Goal: Transaction & Acquisition: Download file/media

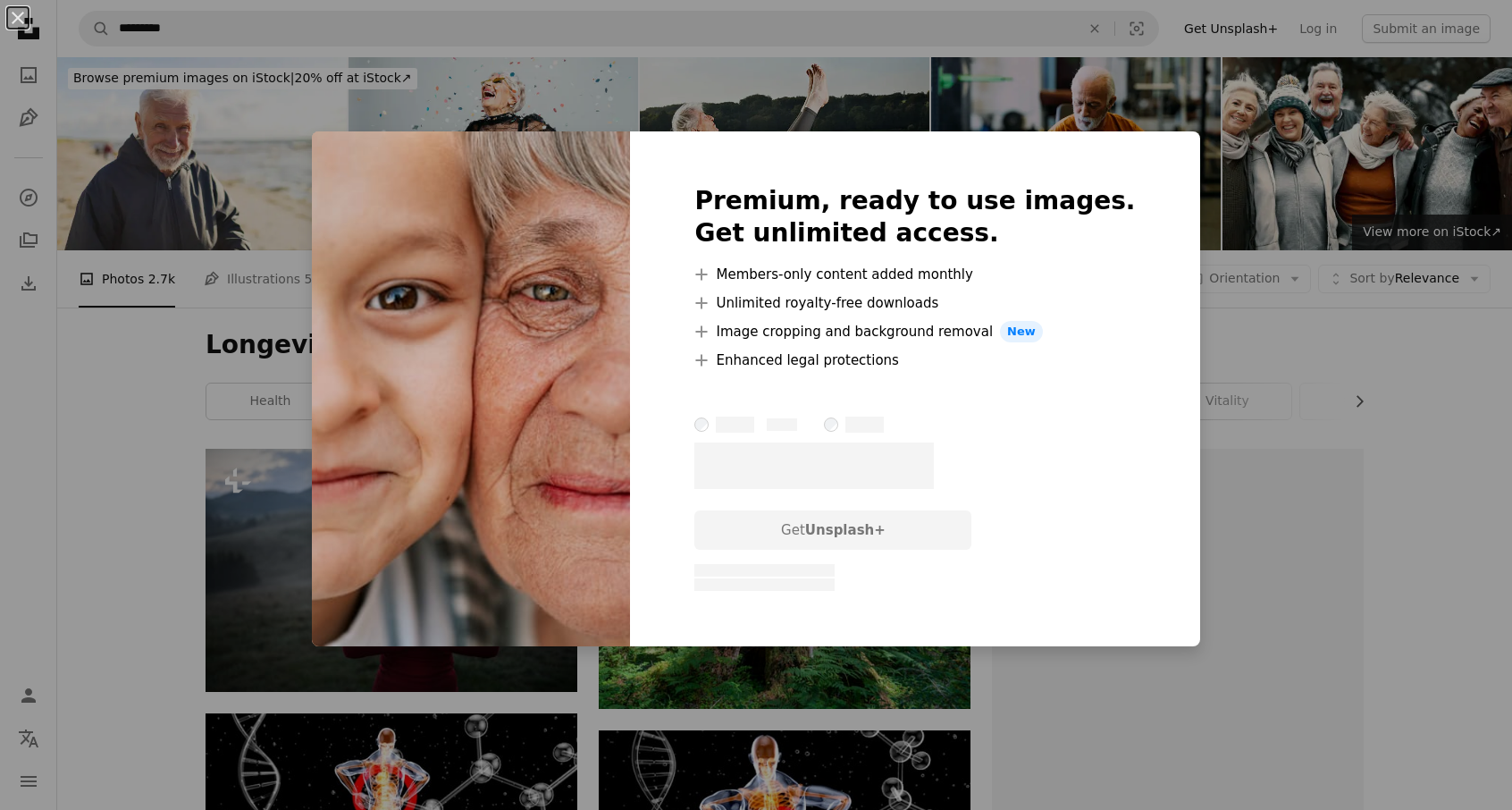
scroll to position [4865, 0]
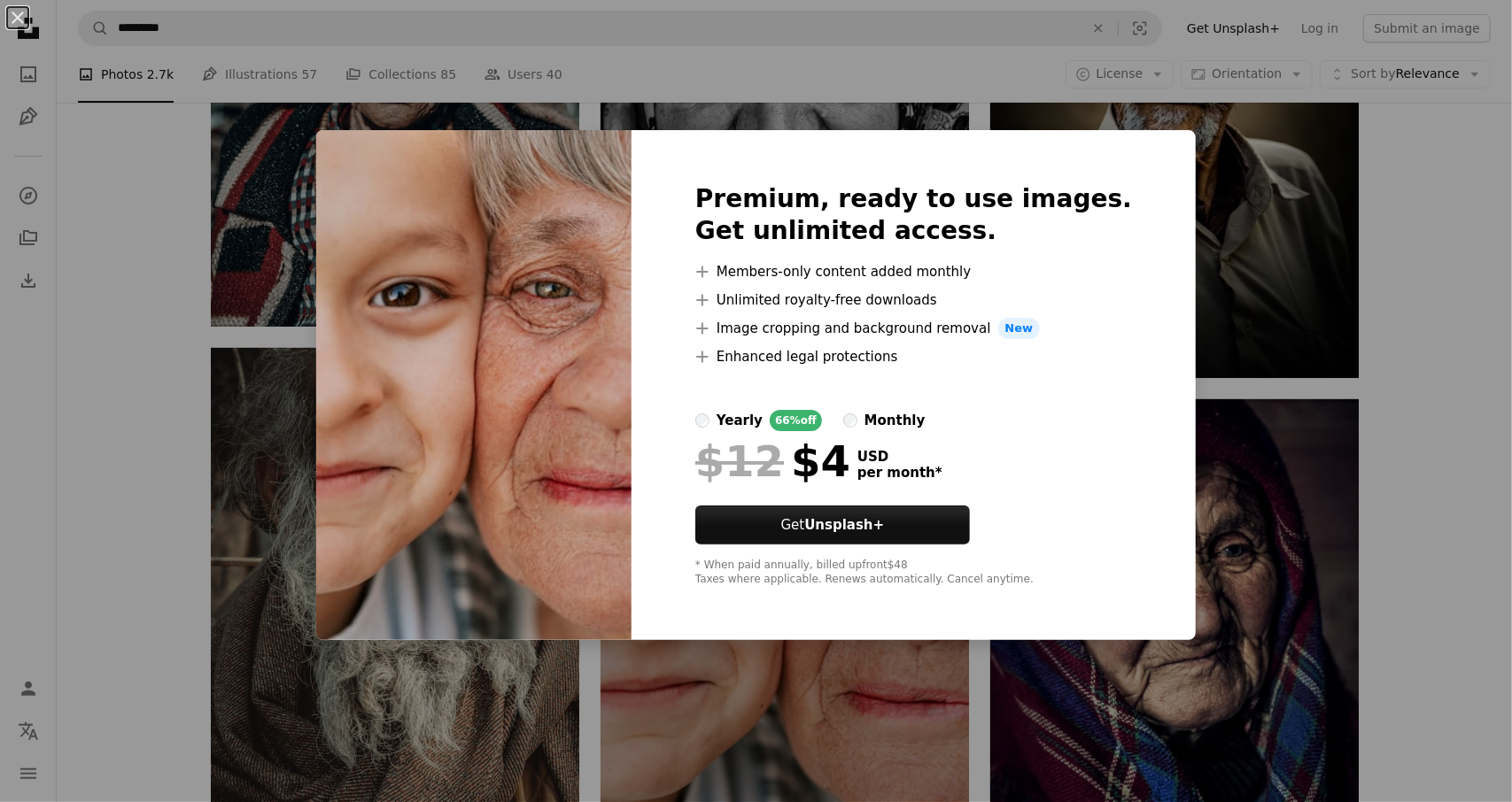
click at [242, 433] on div "An X shape Premium, ready to use images. Get unlimited access. A plus sign Memb…" at bounding box center [756, 401] width 1512 height 802
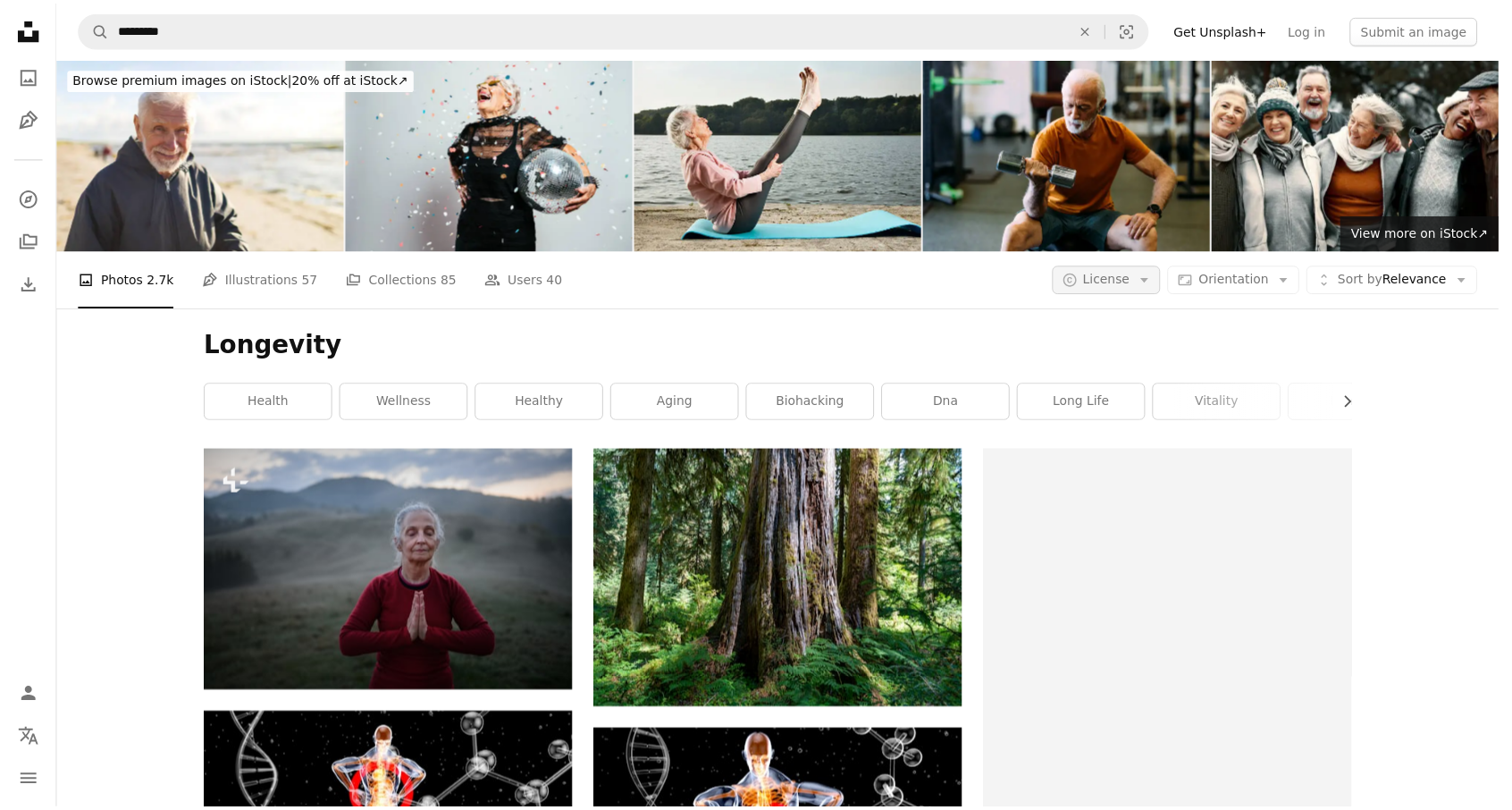
scroll to position [4865, 0]
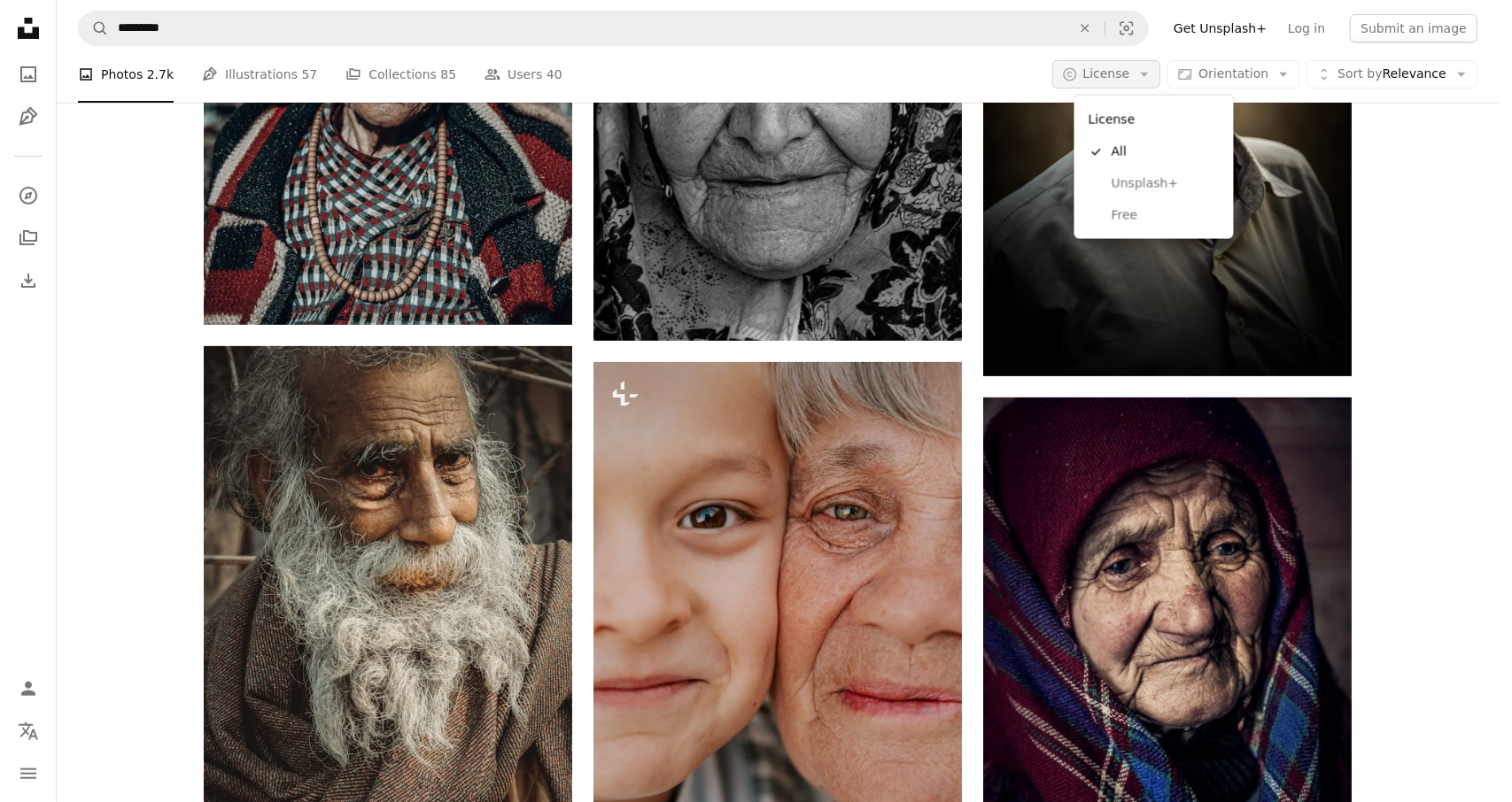
click at [1151, 85] on button "A copyright icon © License Arrow down" at bounding box center [1106, 74] width 109 height 28
click at [1129, 213] on span "Free" at bounding box center [1165, 216] width 108 height 18
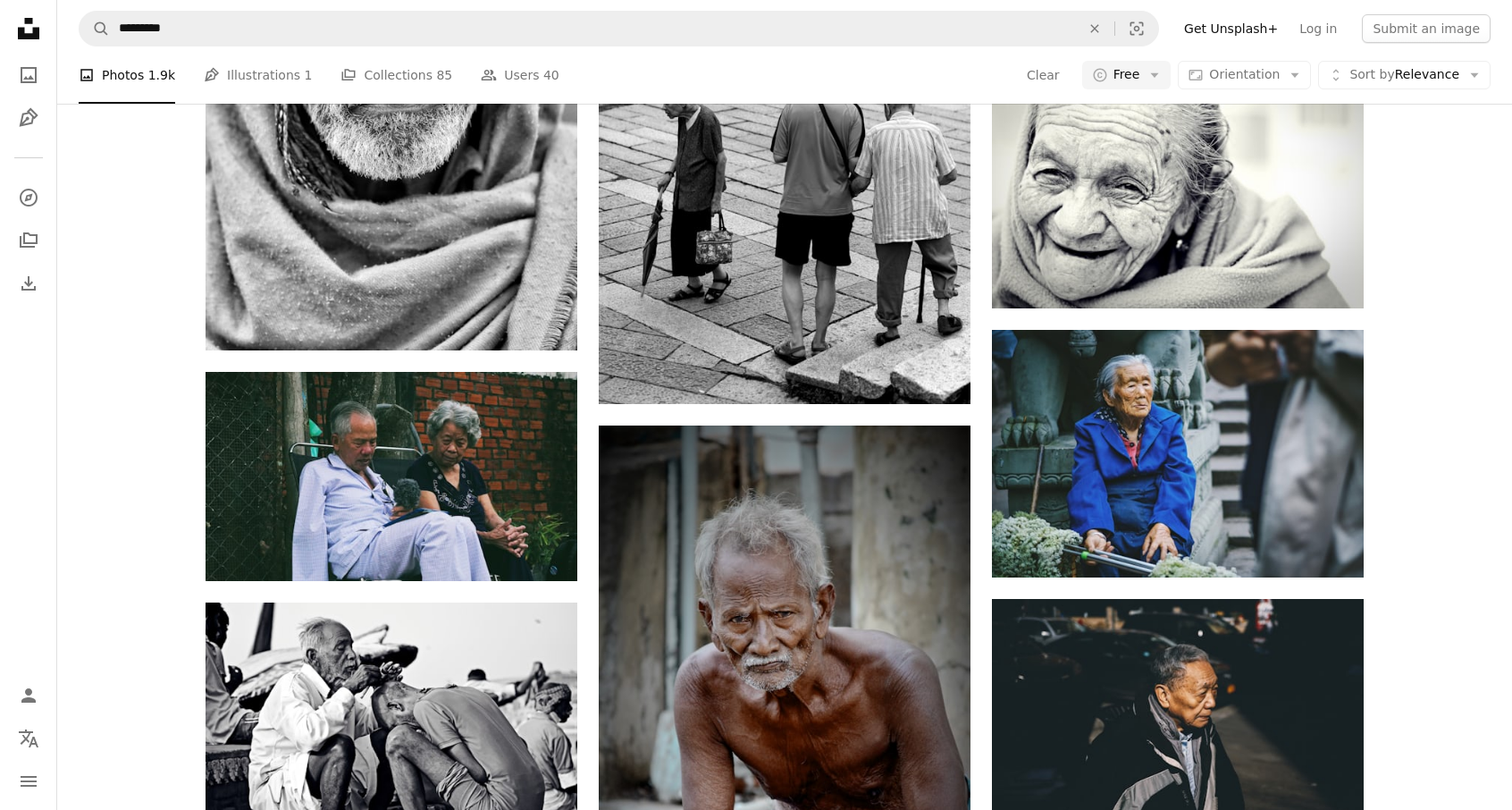
scroll to position [32217, 0]
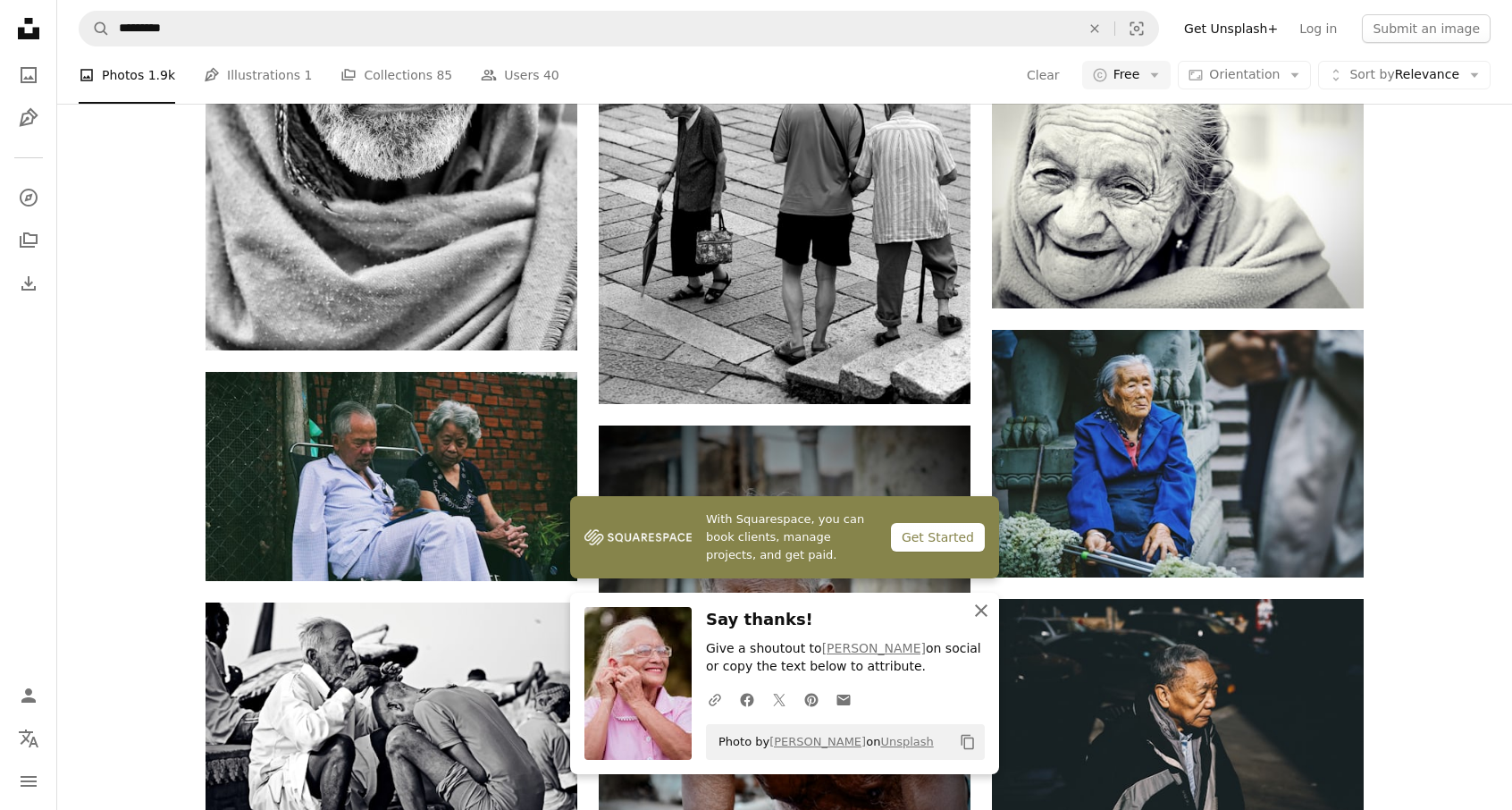
click at [983, 615] on icon "button" at bounding box center [980, 610] width 12 height 12
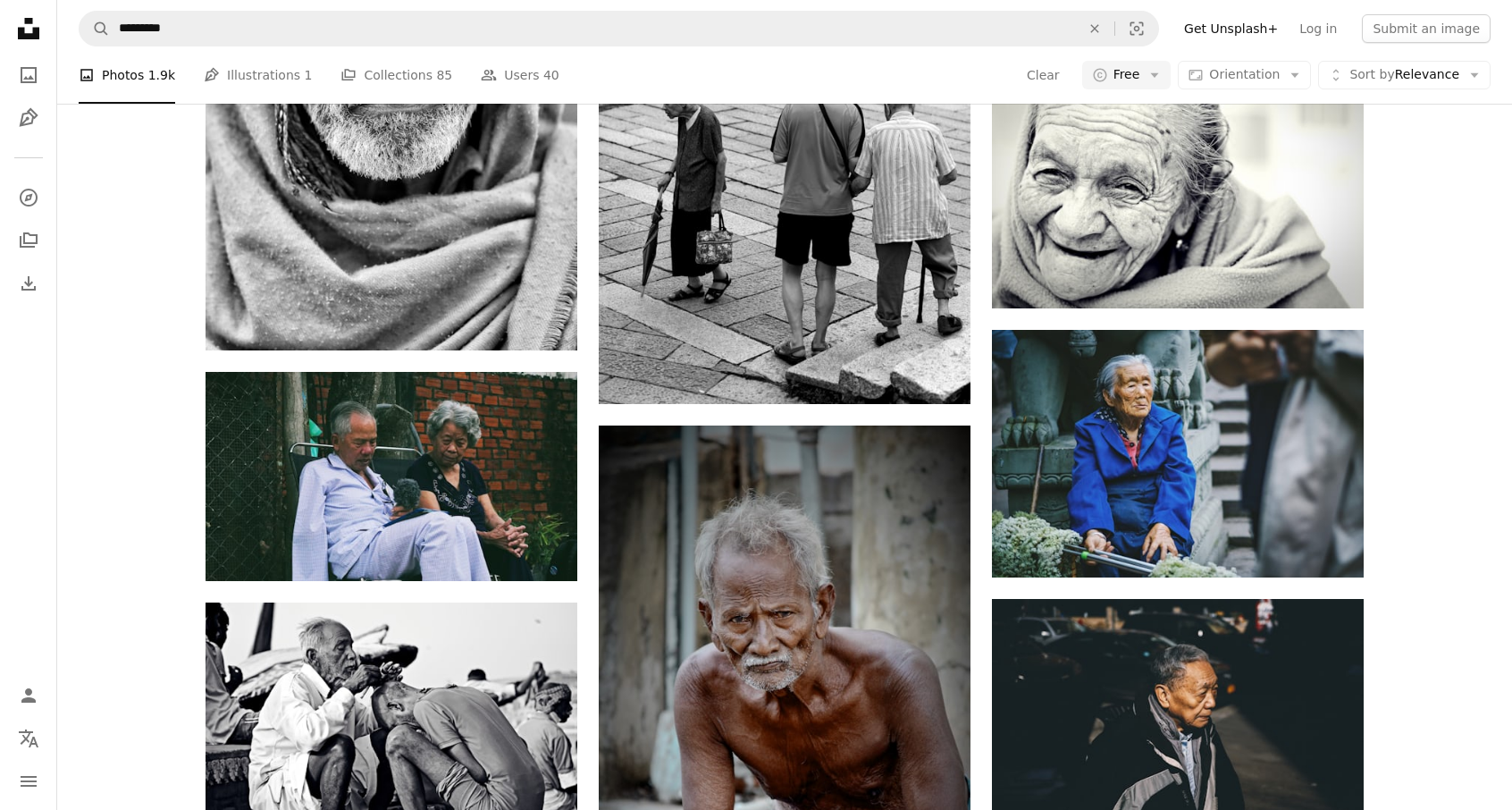
scroll to position [43983, 0]
